Goal: Communication & Community: Connect with others

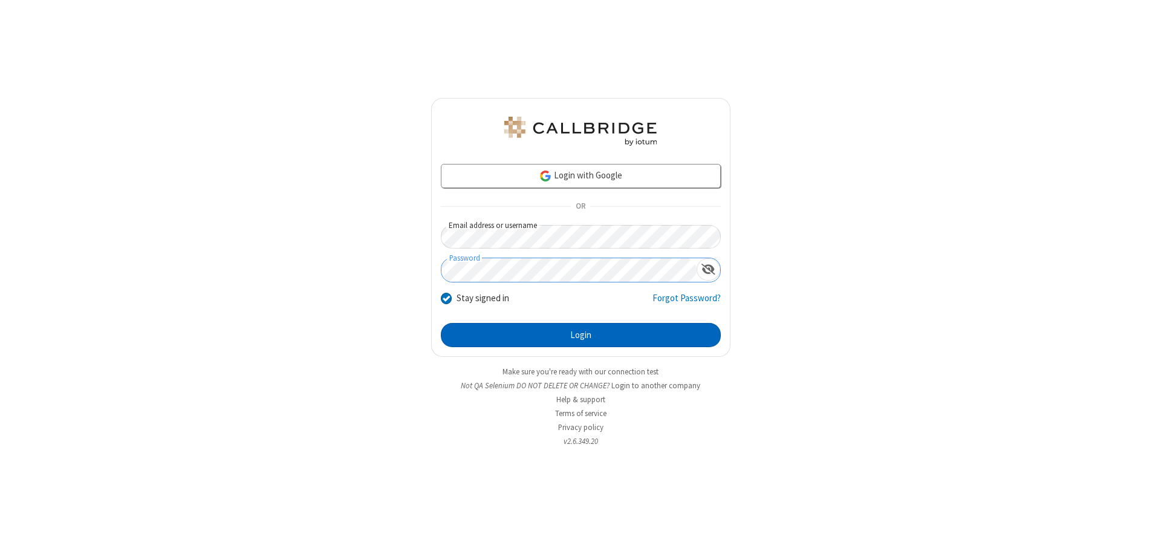
click at [580, 335] on button "Login" at bounding box center [581, 335] width 280 height 24
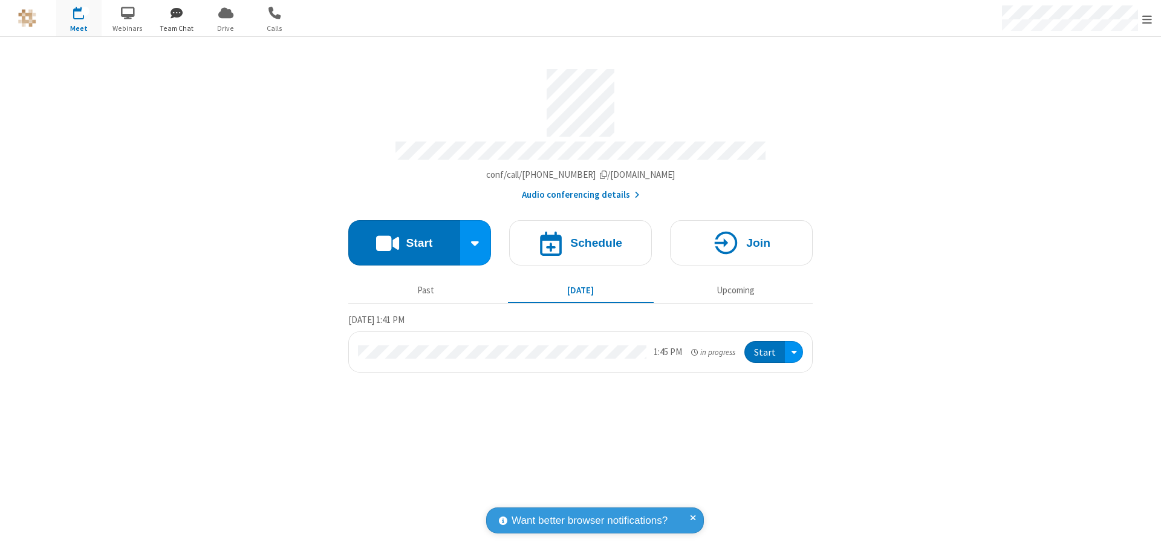
click at [177, 13] on span "button" at bounding box center [176, 12] width 45 height 21
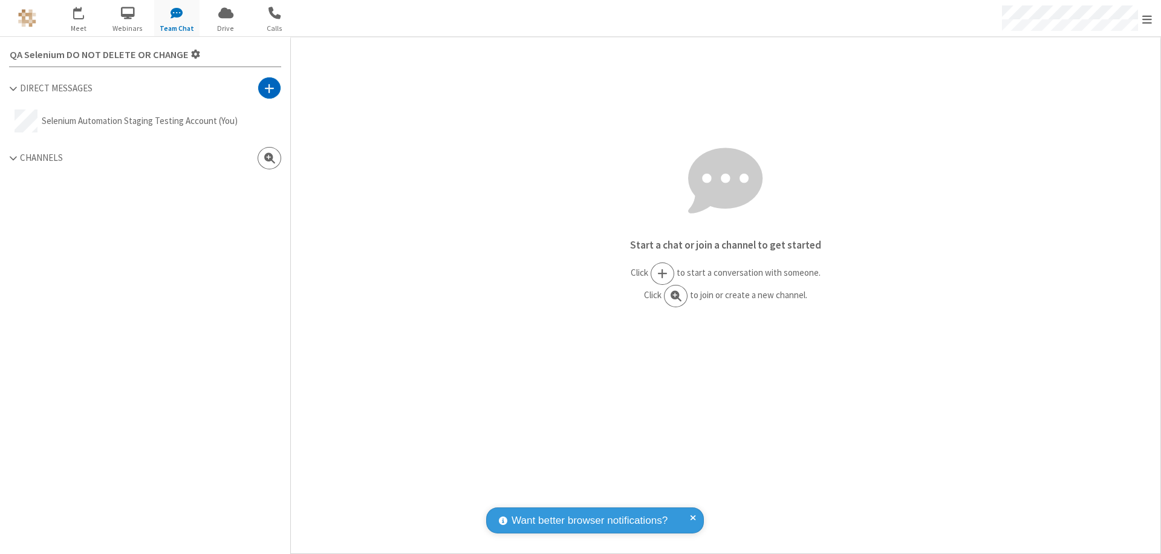
click at [269, 88] on span at bounding box center [269, 88] width 10 height 12
